Goal: Task Accomplishment & Management: Use online tool/utility

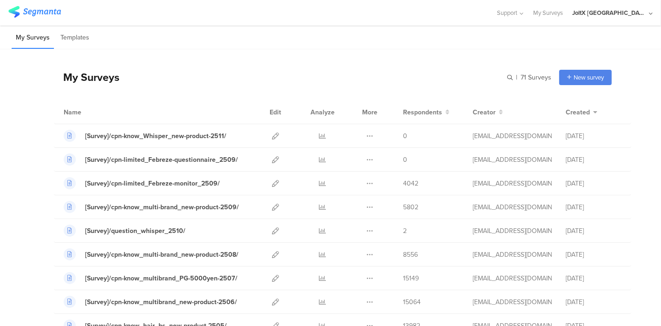
click at [294, 40] on div "My Surveys Templates" at bounding box center [330, 38] width 661 height 24
click at [164, 183] on div "[Survey]/cpn-limited_Febreze-monitor_2509/" at bounding box center [152, 183] width 135 height 10
click at [271, 230] on div at bounding box center [275, 230] width 20 height 23
click at [272, 231] on icon at bounding box center [275, 230] width 7 height 7
click at [345, 59] on div "My Surveys | 71 Surveys New survey Start from scratch Choose from templates" at bounding box center [333, 77] width 558 height 37
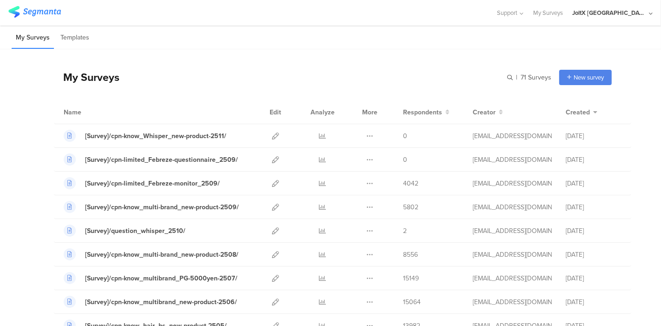
click at [364, 40] on div "My Surveys Templates" at bounding box center [330, 38] width 661 height 24
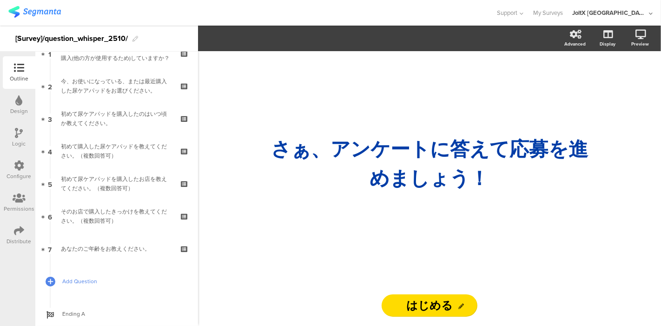
scroll to position [76, 0]
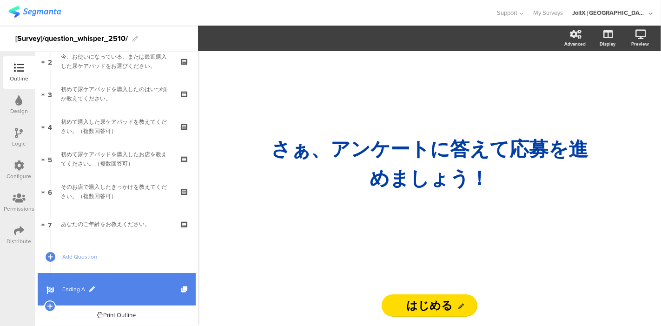
click at [74, 289] on span "Ending A" at bounding box center [121, 288] width 119 height 9
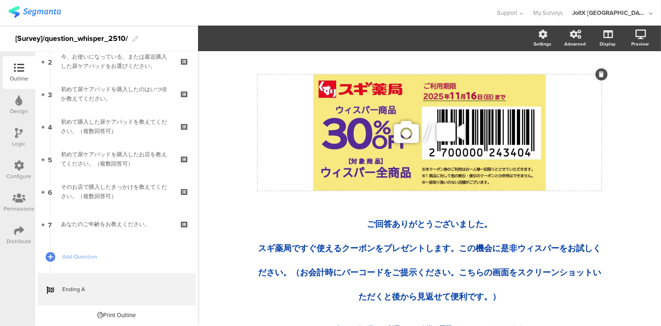
click at [427, 176] on div "/" at bounding box center [429, 132] width 344 height 116
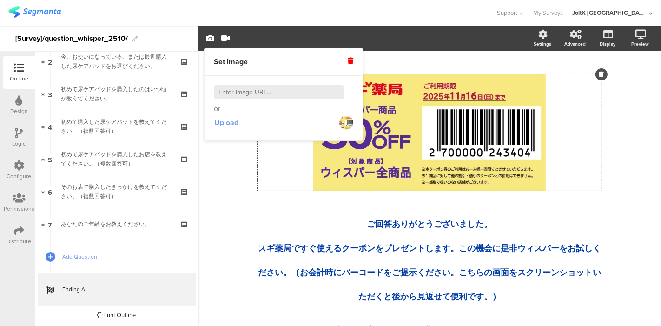
click at [232, 124] on span "Upload" at bounding box center [226, 122] width 24 height 11
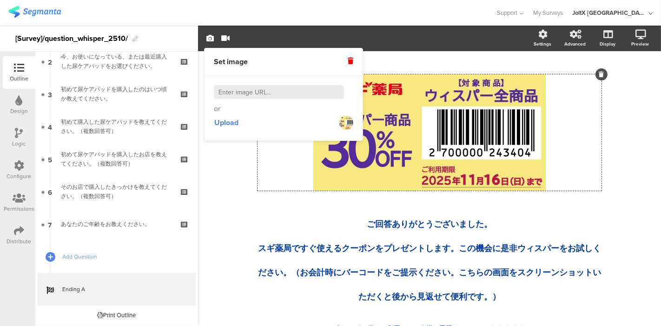
click at [613, 149] on div "/ ご回答ありがとうございました。 スギ薬局ですぐ使えるクーポンをプレゼントします。この機会に是非ウィスパーをお試しください。（お会計時にバーコードをご提示く…" at bounding box center [429, 216] width 390 height 331
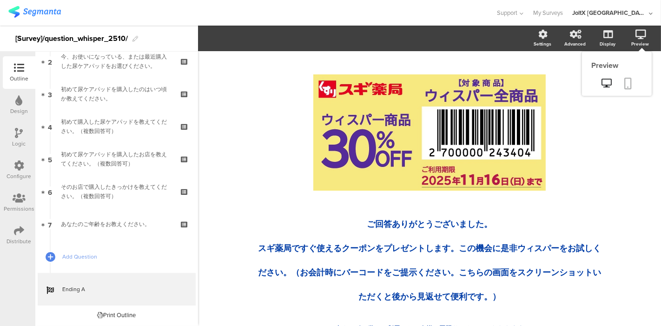
click at [625, 79] on icon at bounding box center [628, 84] width 7 height 12
